Goal: Information Seeking & Learning: Learn about a topic

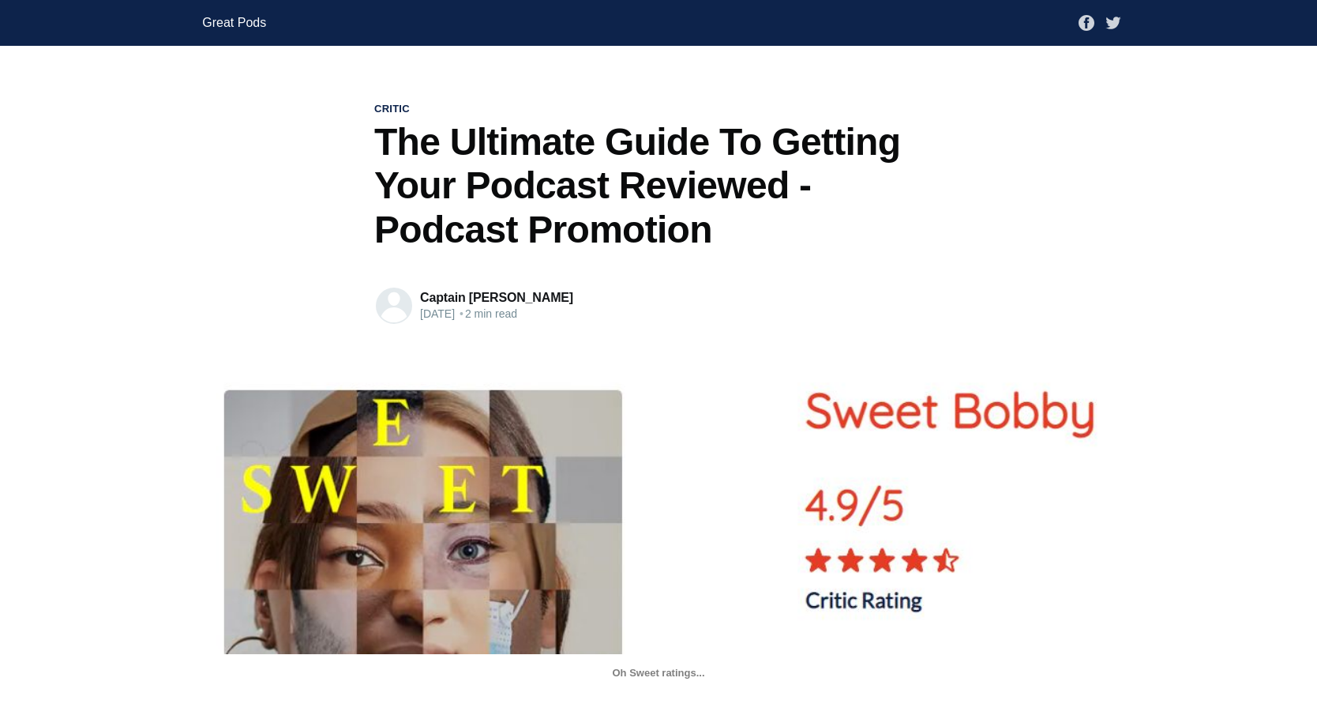
click at [254, 30] on link "Great Pods" at bounding box center [234, 23] width 64 height 28
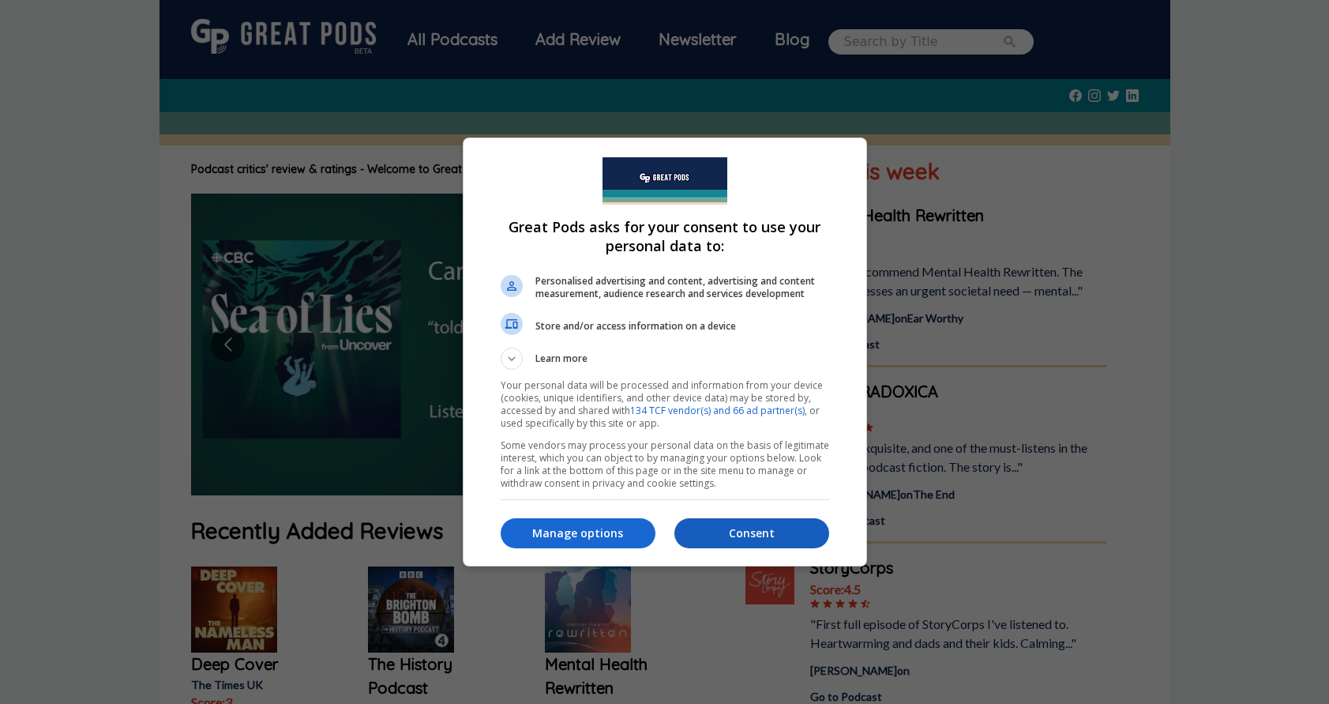
click at [753, 531] on p "Consent" at bounding box center [752, 533] width 155 height 16
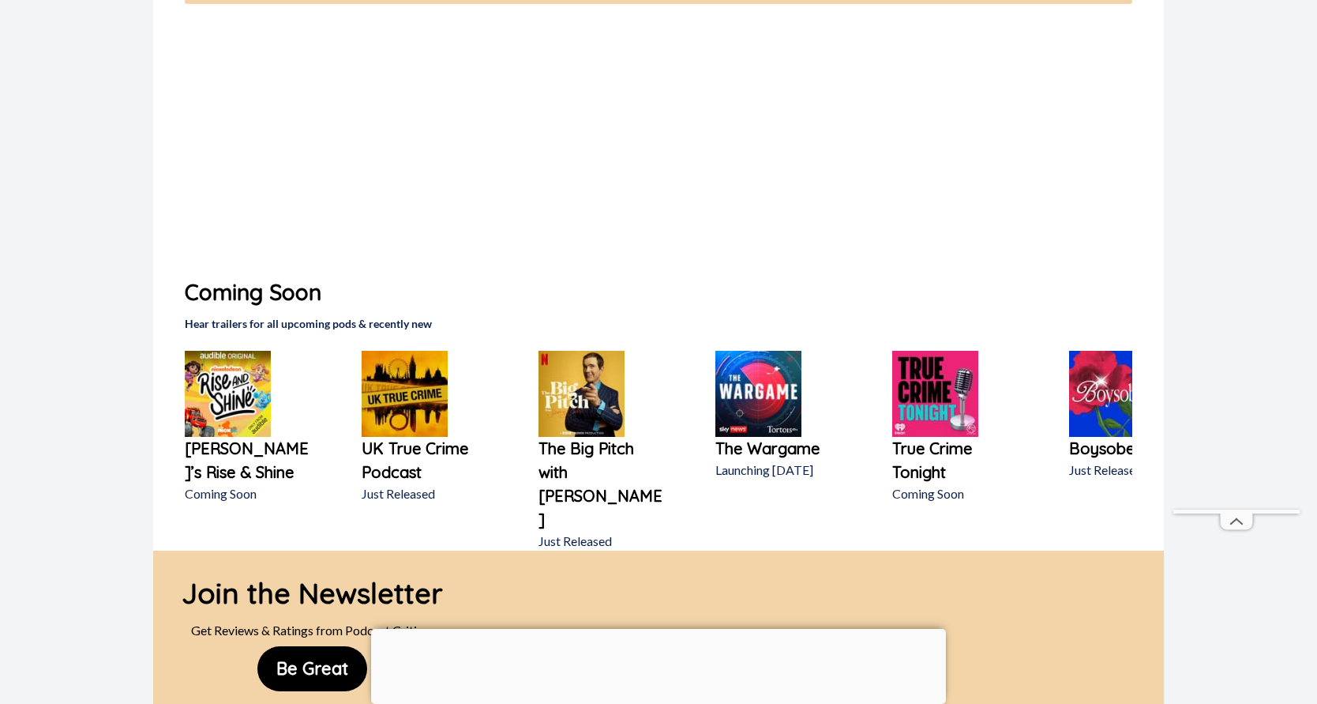
scroll to position [790, 0]
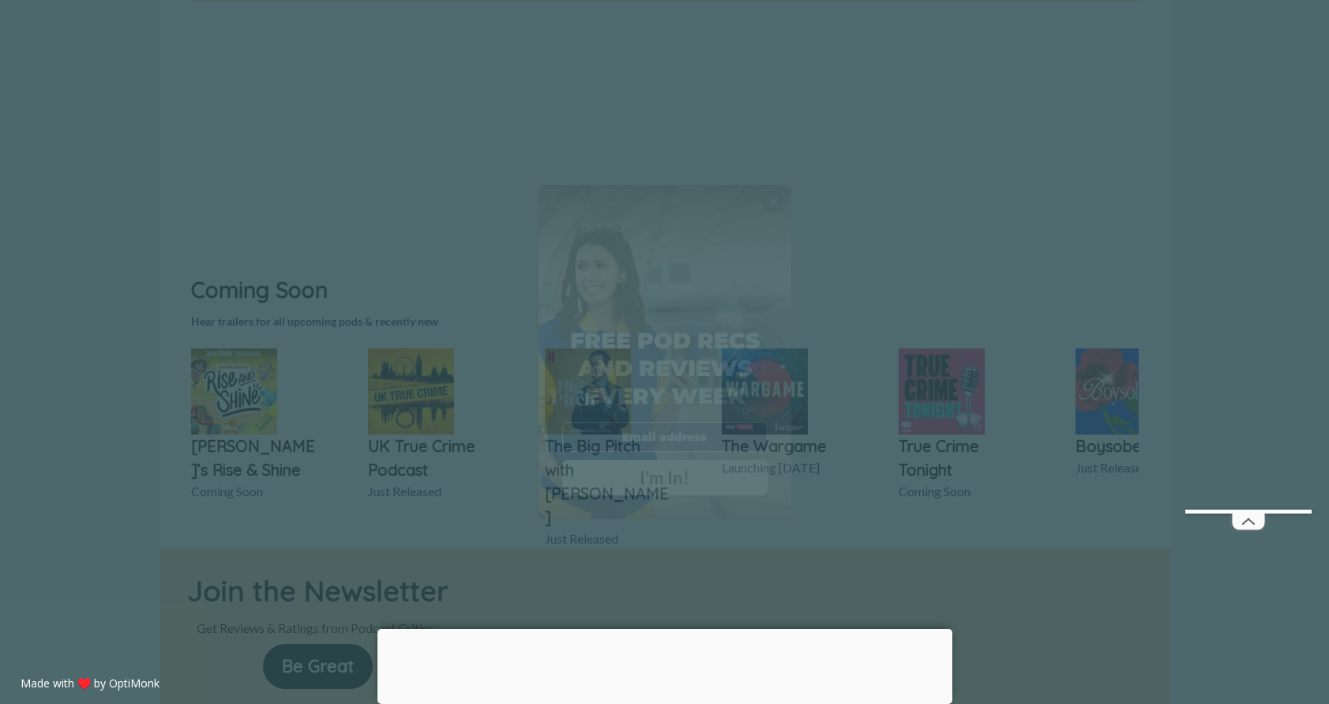
click at [998, 163] on div "X Free Pod Recs and Reviews every week I'm In! X Thanks Poddy People! See you T…" at bounding box center [664, 352] width 1329 height 704
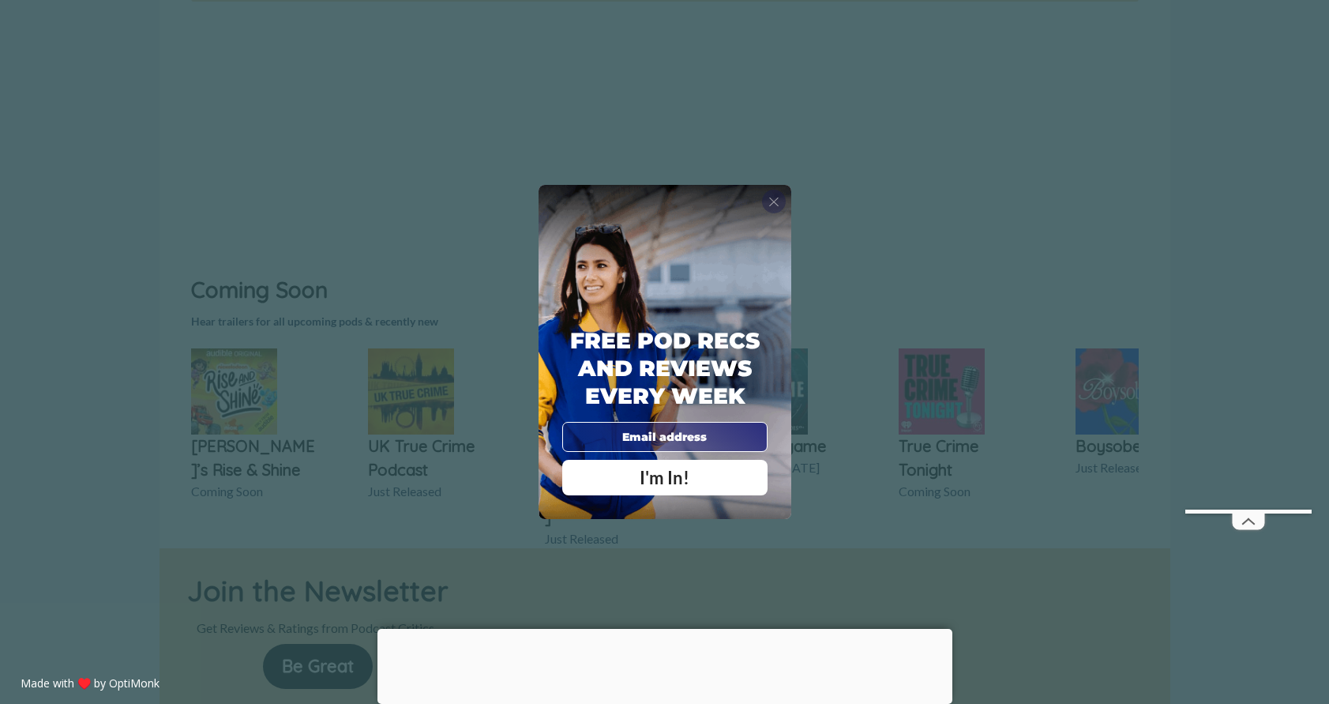
click at [769, 204] on span "X" at bounding box center [773, 202] width 11 height 16
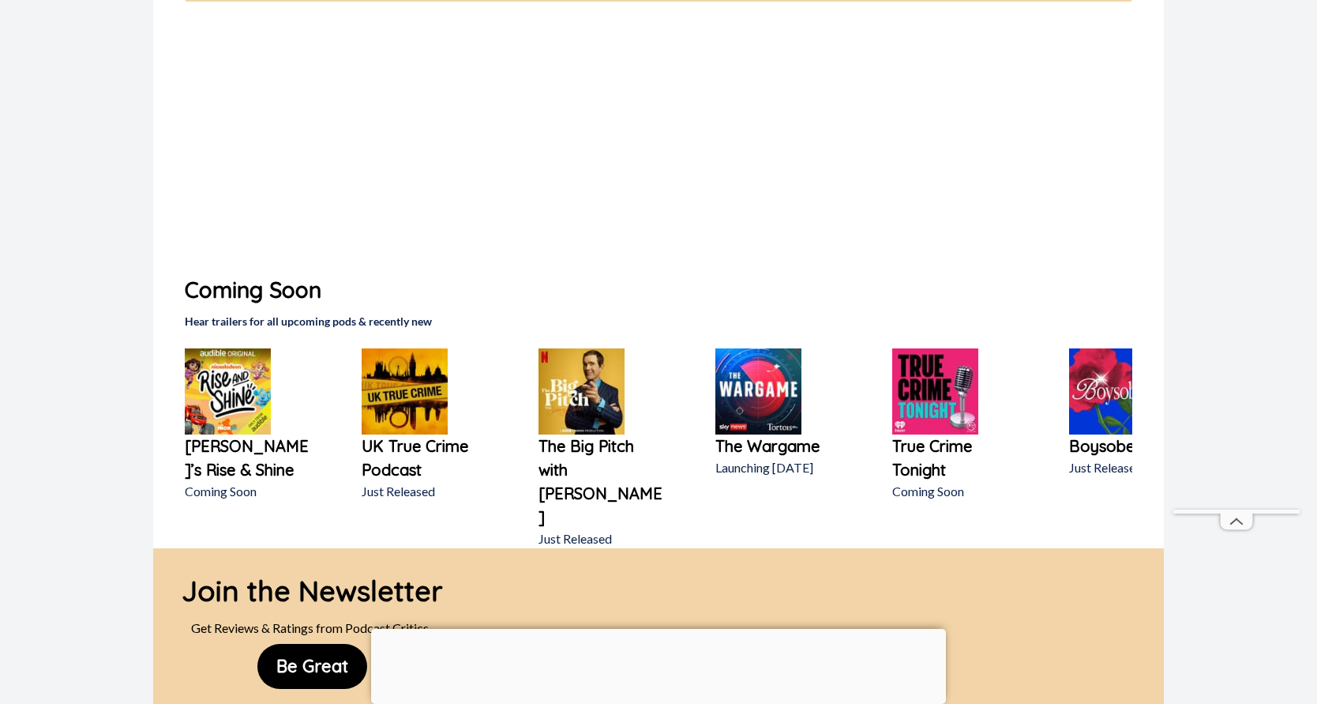
scroll to position [0, 0]
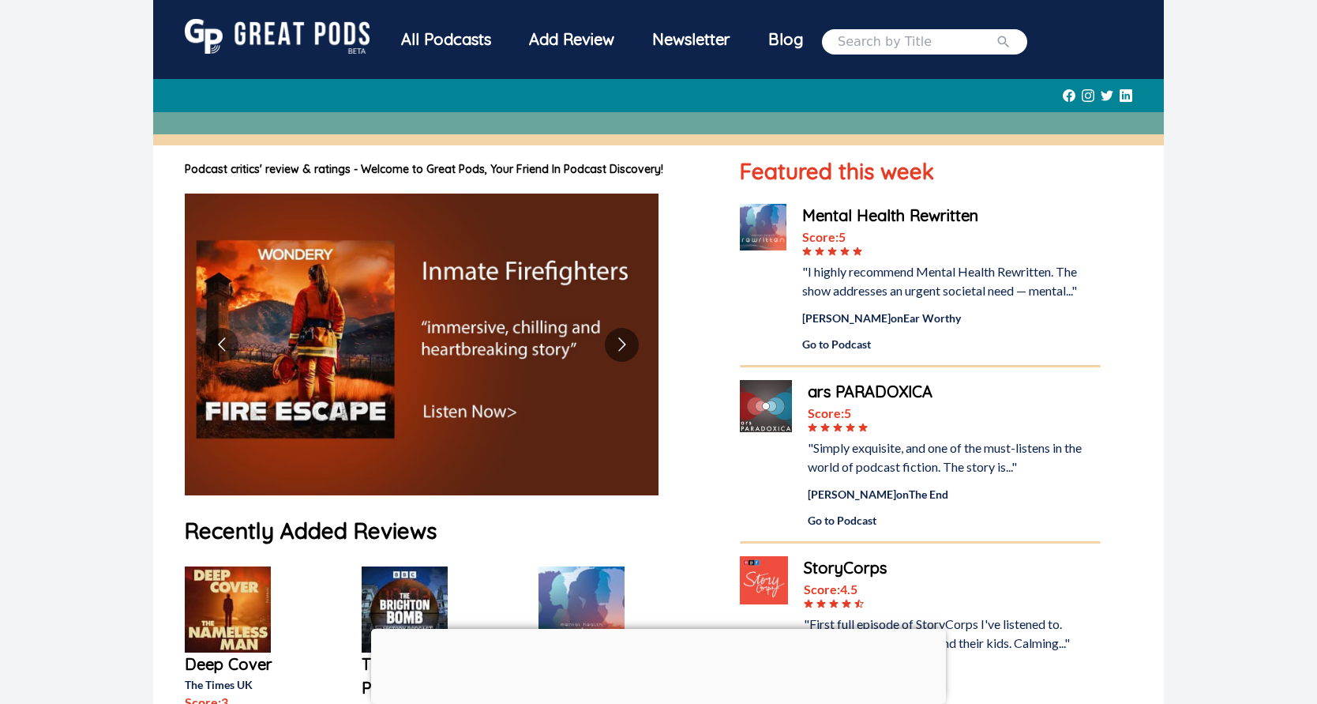
click at [872, 48] on input "search" at bounding box center [917, 41] width 158 height 19
type input "spotify"
click at [996, 32] on button "submit" at bounding box center [1004, 41] width 16 height 19
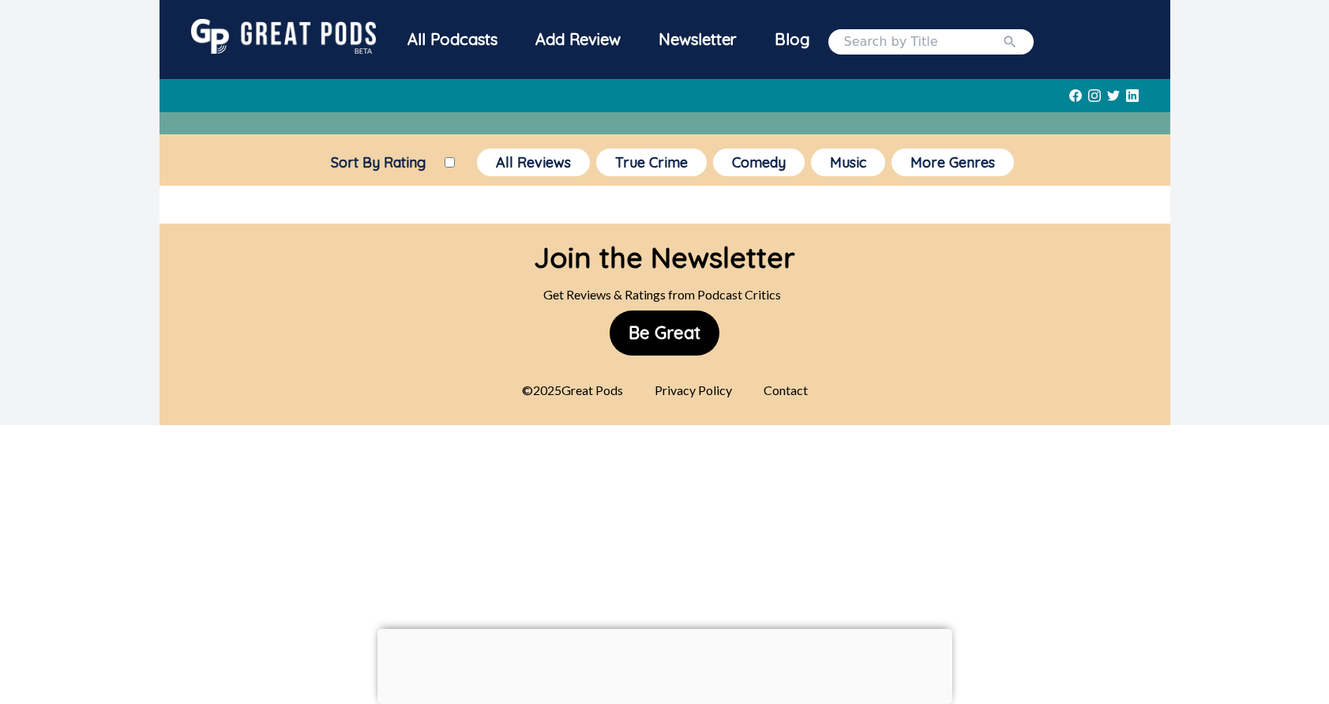
click at [939, 37] on input "search" at bounding box center [923, 41] width 158 height 19
type input "spotify"
click at [1002, 32] on button "submit" at bounding box center [1010, 41] width 16 height 19
click at [1002, 39] on icon "submit" at bounding box center [1010, 42] width 16 height 16
click at [1002, 40] on icon "submit" at bounding box center [1010, 42] width 16 height 16
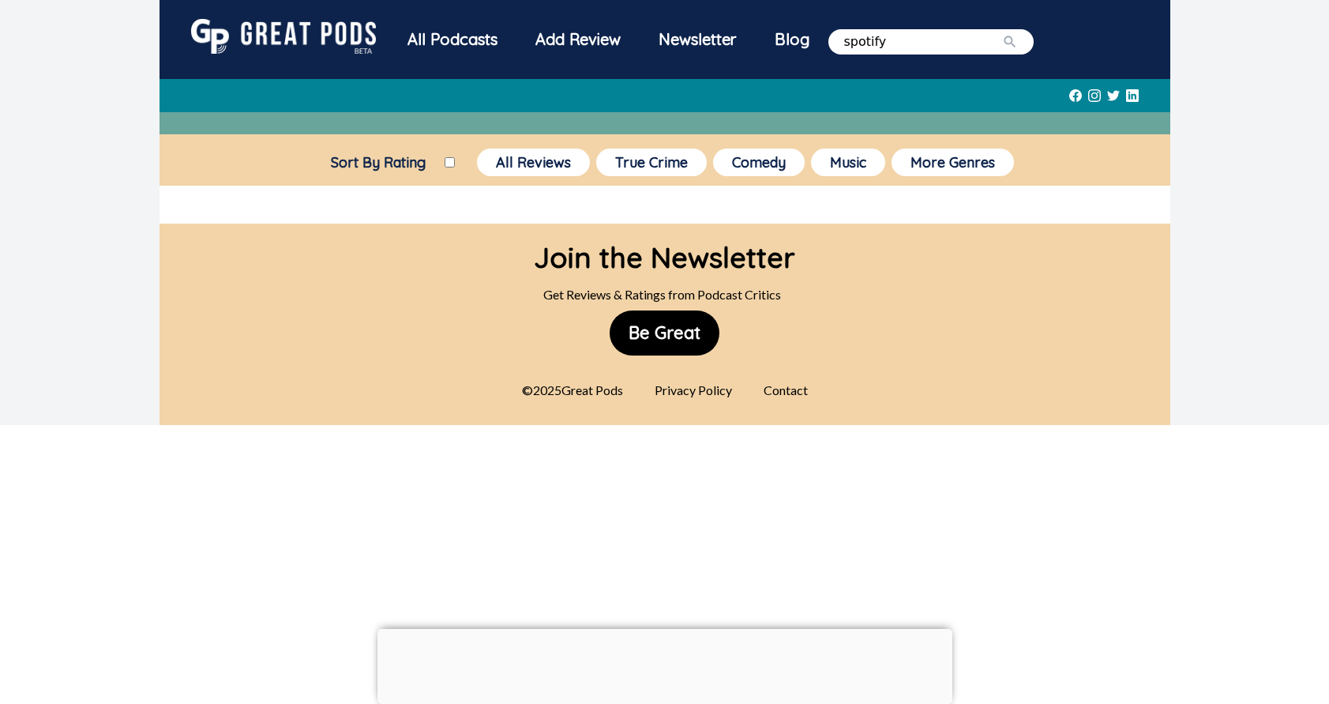
click at [900, 40] on input "spotify" at bounding box center [923, 41] width 158 height 19
click at [1002, 32] on button "submit" at bounding box center [1010, 41] width 16 height 19
click at [469, 44] on div "All Podcasts" at bounding box center [453, 39] width 128 height 41
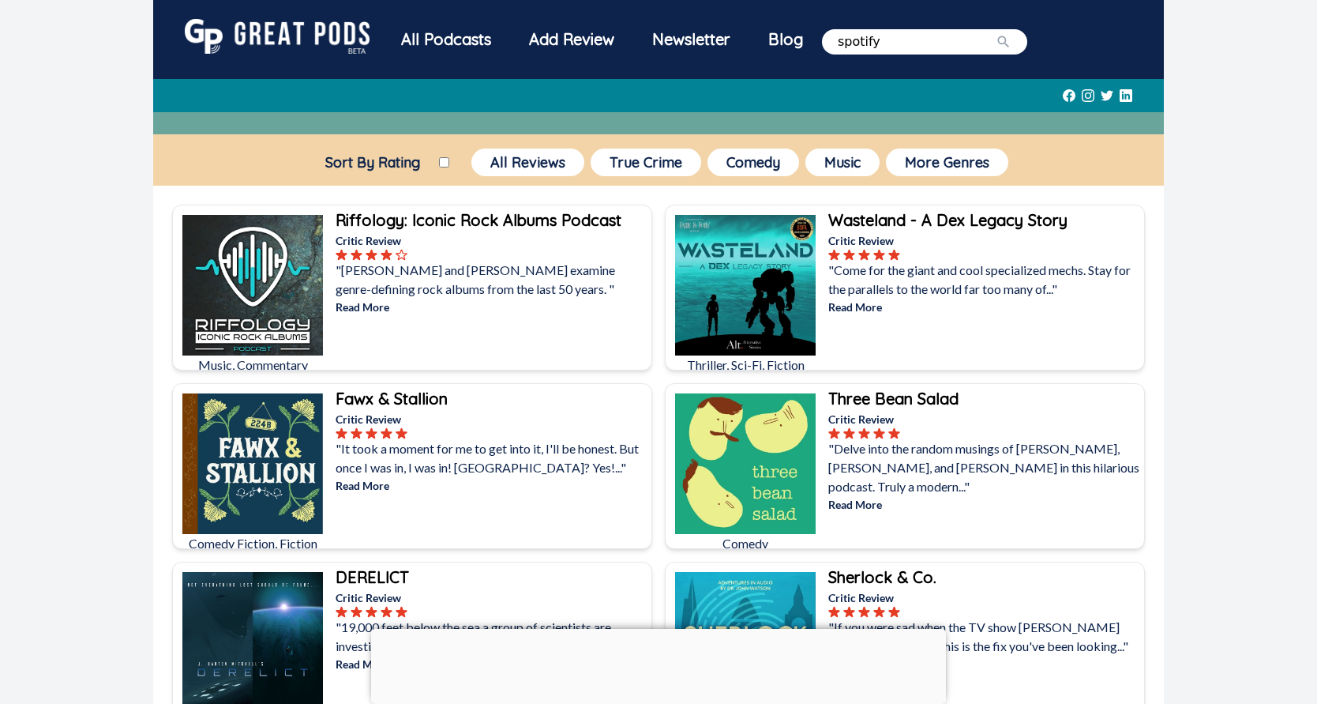
click at [913, 305] on p "Read More" at bounding box center [985, 307] width 313 height 17
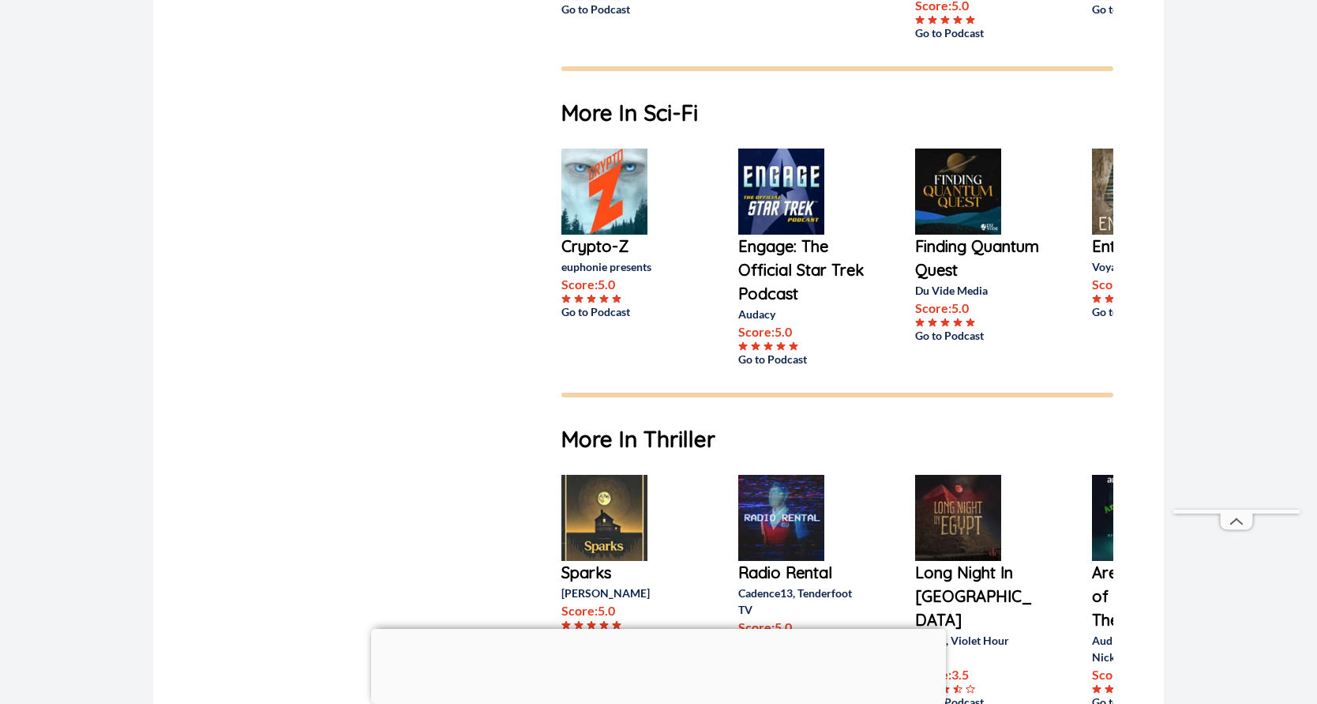
scroll to position [964, 0]
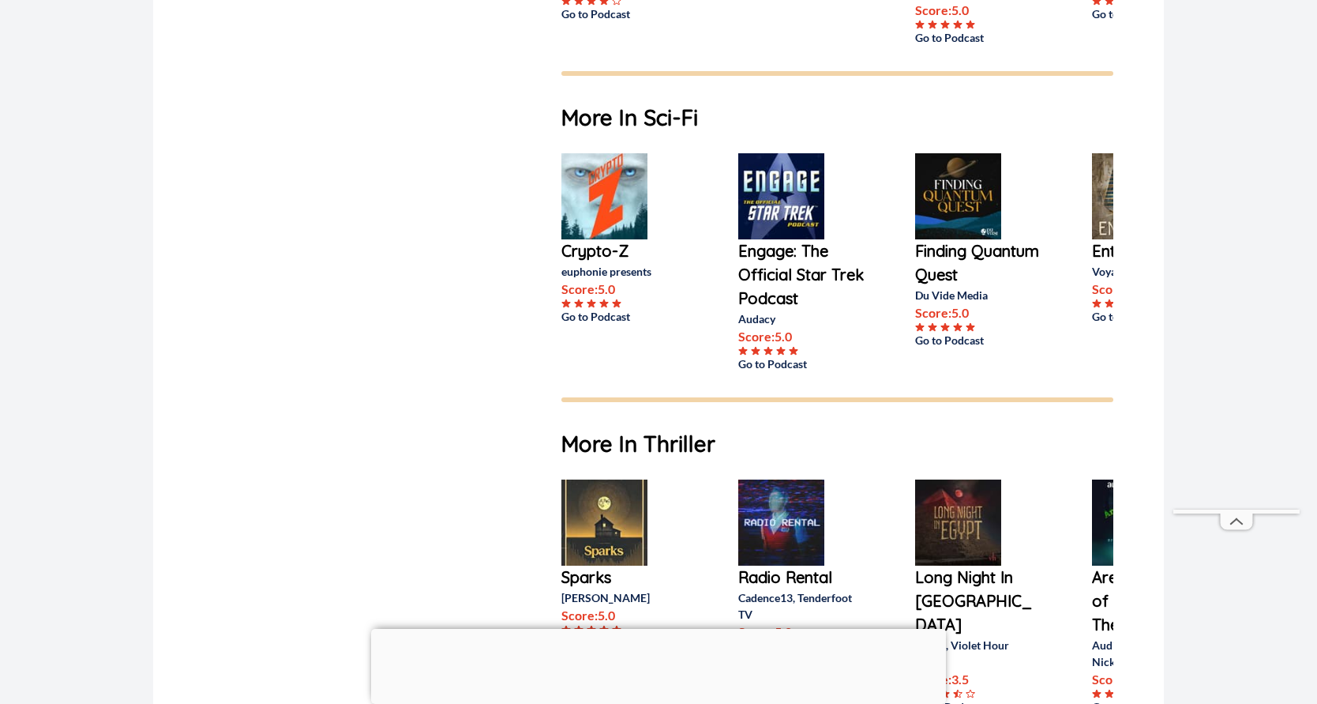
click at [930, 272] on p "Finding Quantum Quest" at bounding box center [978, 262] width 126 height 47
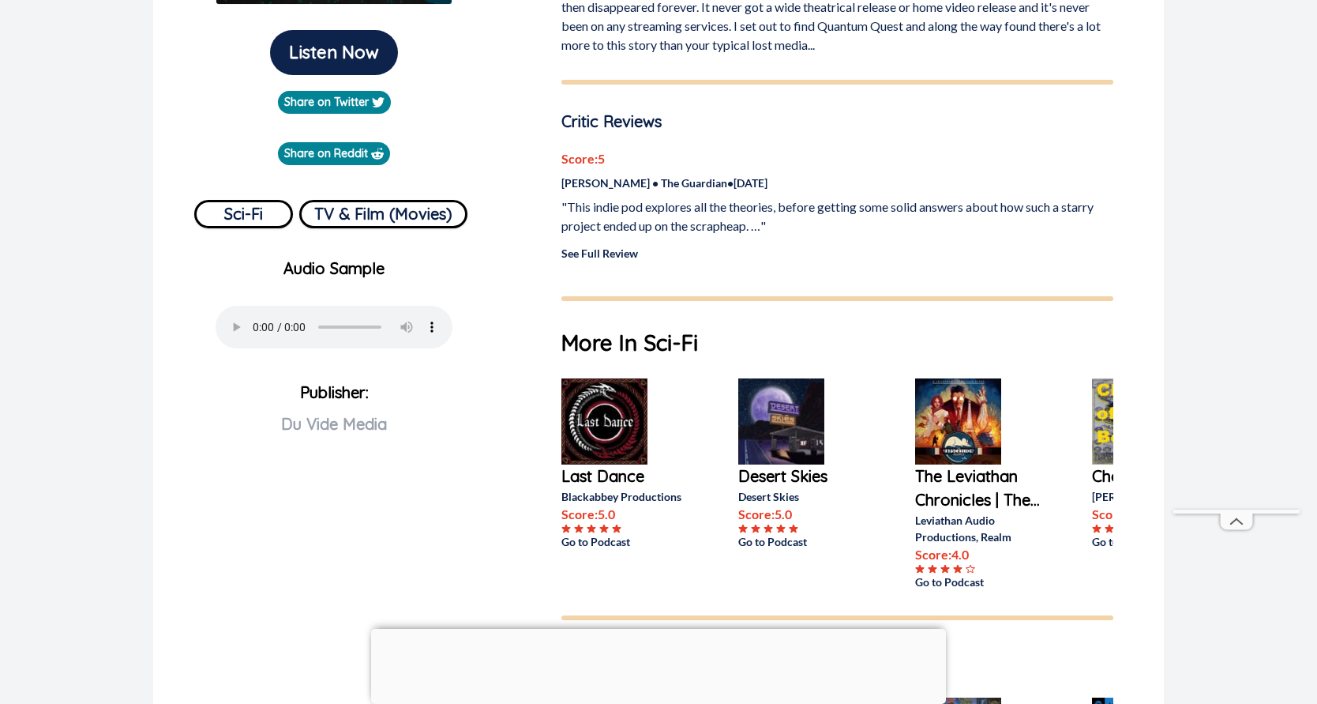
scroll to position [791, 0]
